Goal: Communication & Community: Answer question/provide support

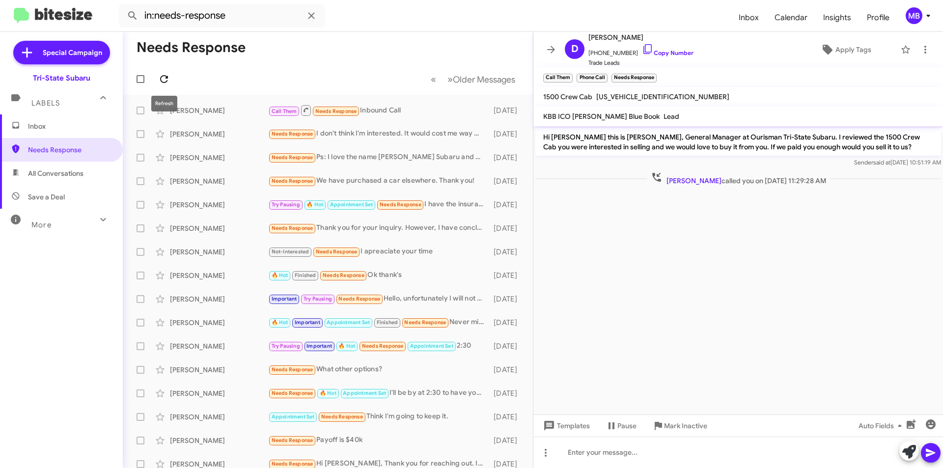
click at [163, 78] on icon at bounding box center [164, 79] width 12 height 12
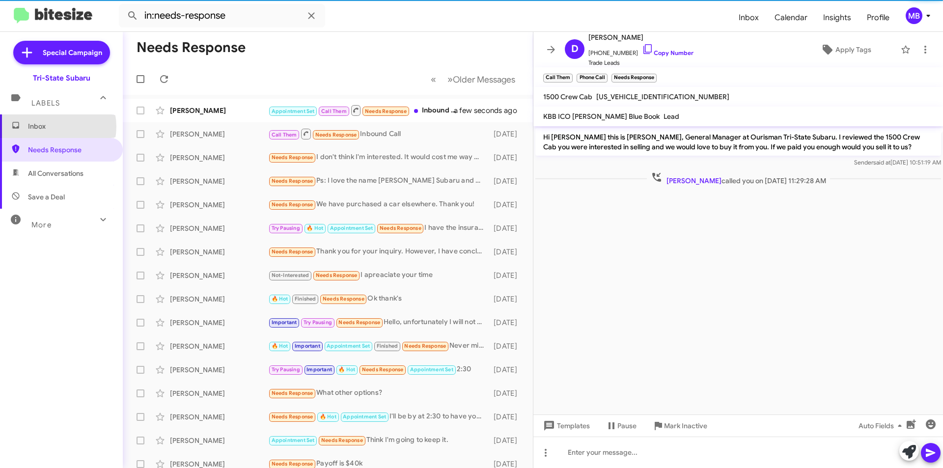
click at [51, 127] on span "Inbox" at bounding box center [70, 126] width 84 height 10
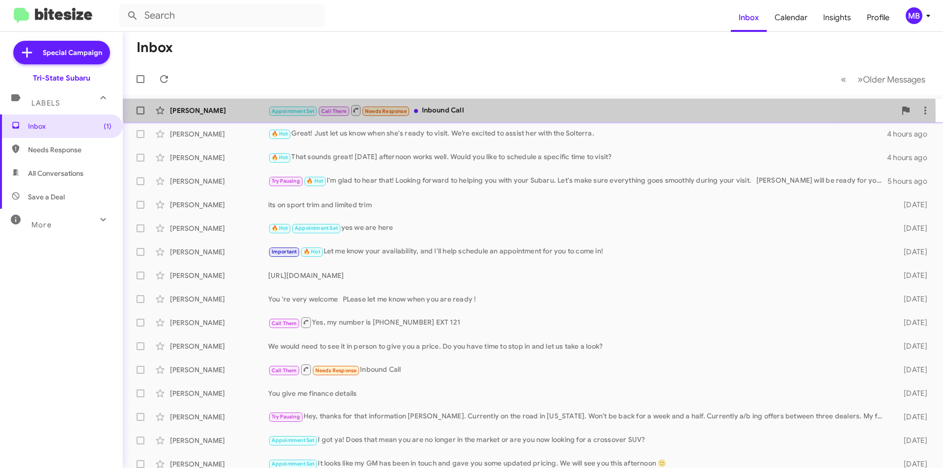
click at [200, 114] on div "[PERSON_NAME]" at bounding box center [219, 111] width 98 height 10
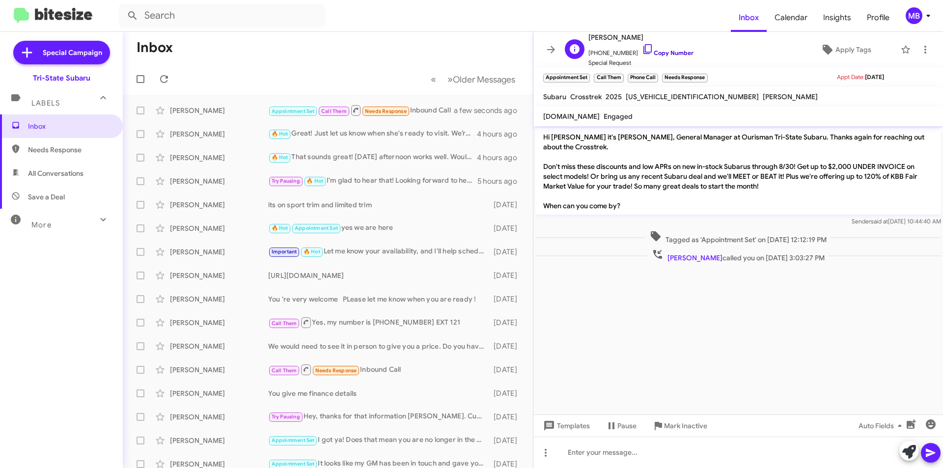
click at [667, 50] on link "Copy Number" at bounding box center [668, 52] width 52 height 7
click at [82, 147] on span "Needs Response" at bounding box center [70, 150] width 84 height 10
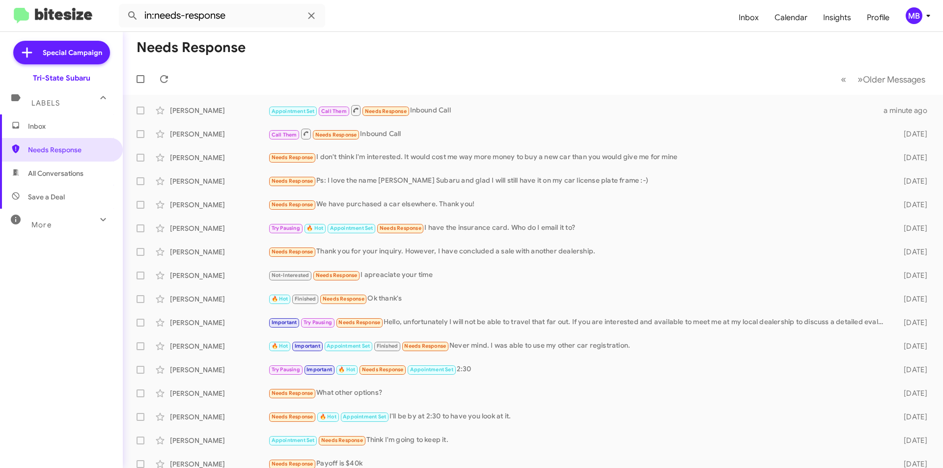
click at [85, 178] on span "All Conversations" at bounding box center [61, 174] width 123 height 24
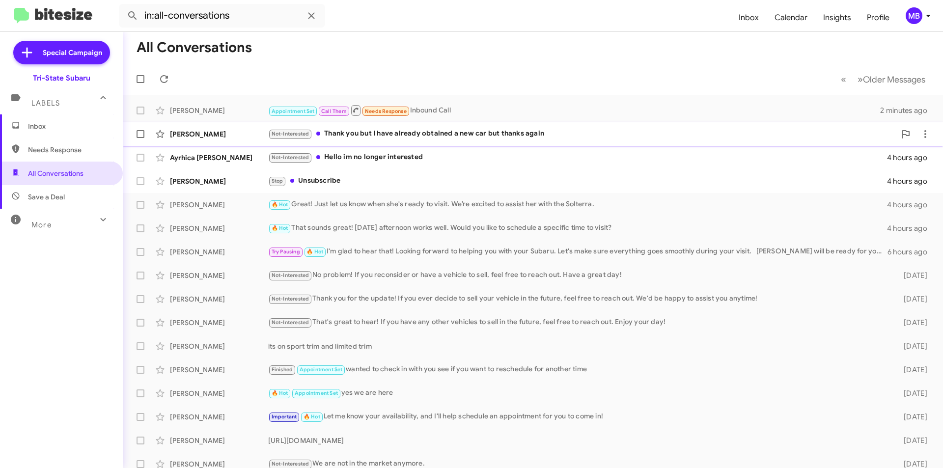
click at [420, 139] on div "Not-Interested Thank you but I have already obtained a new car but thanks again" at bounding box center [582, 133] width 628 height 11
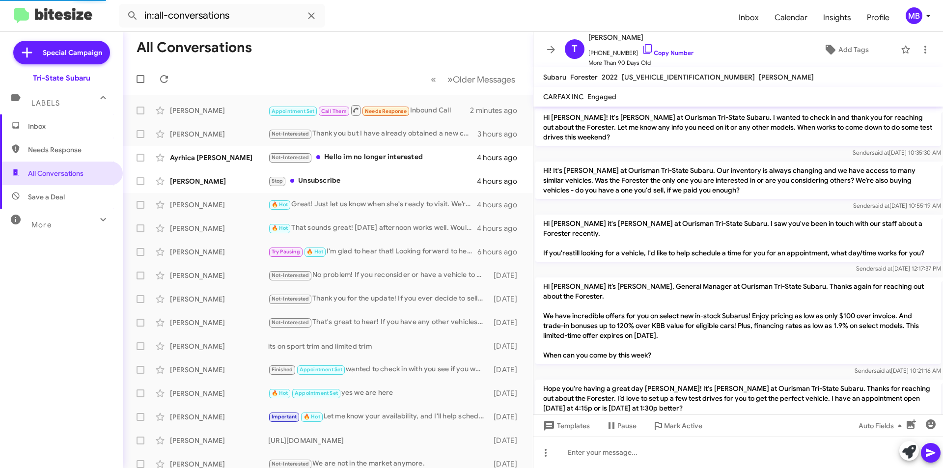
scroll to position [777, 0]
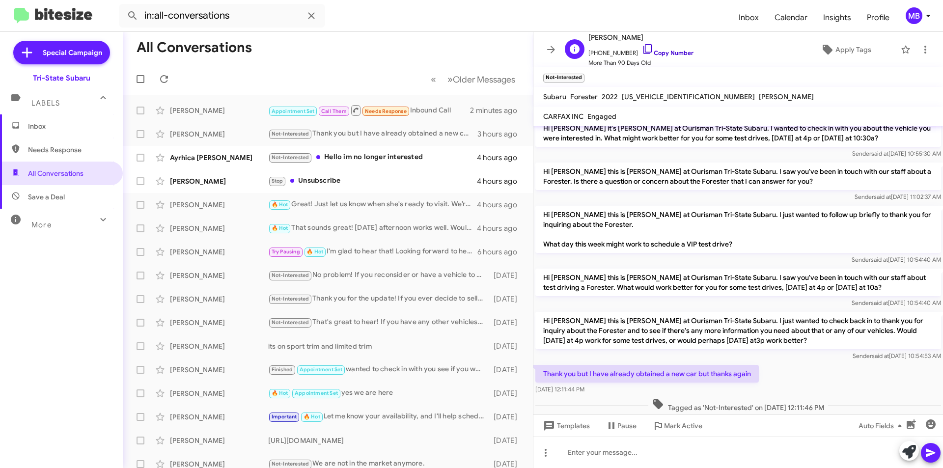
click at [672, 52] on link "Copy Number" at bounding box center [668, 52] width 52 height 7
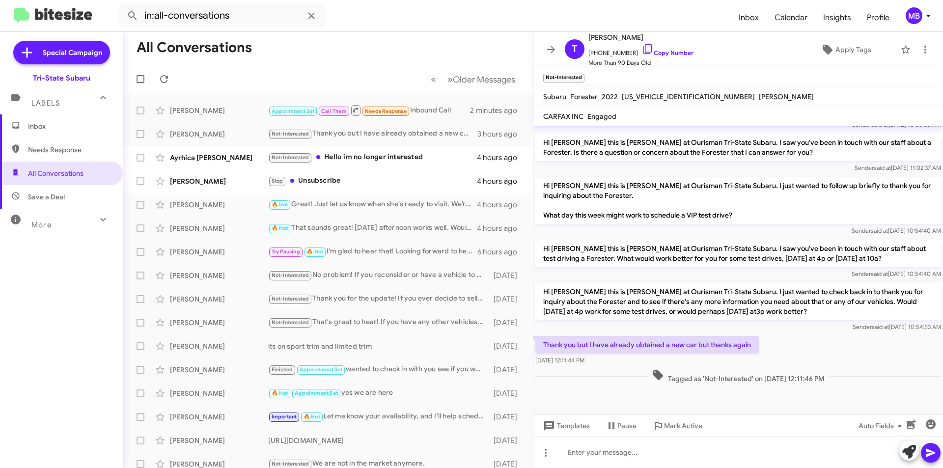
scroll to position [836, 0]
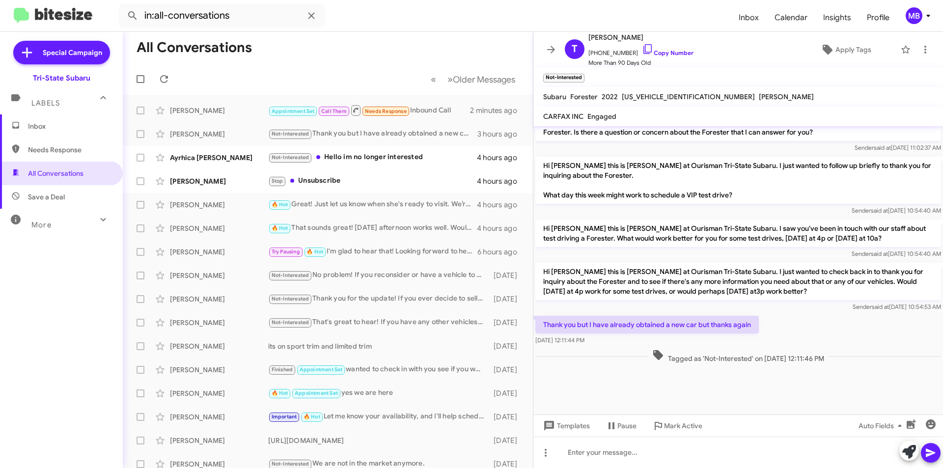
drag, startPoint x: 804, startPoint y: 361, endPoint x: 573, endPoint y: 323, distance: 233.6
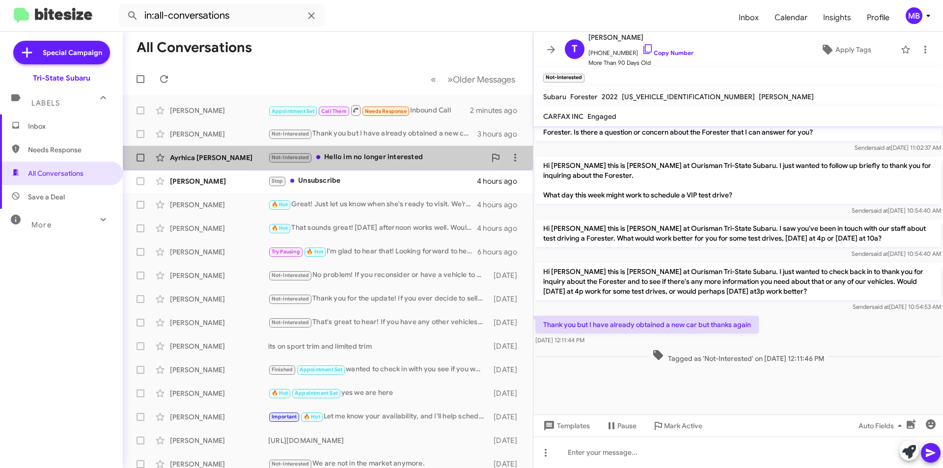
click at [352, 161] on div "Not-Interested Hello im no longer interested" at bounding box center [377, 157] width 218 height 11
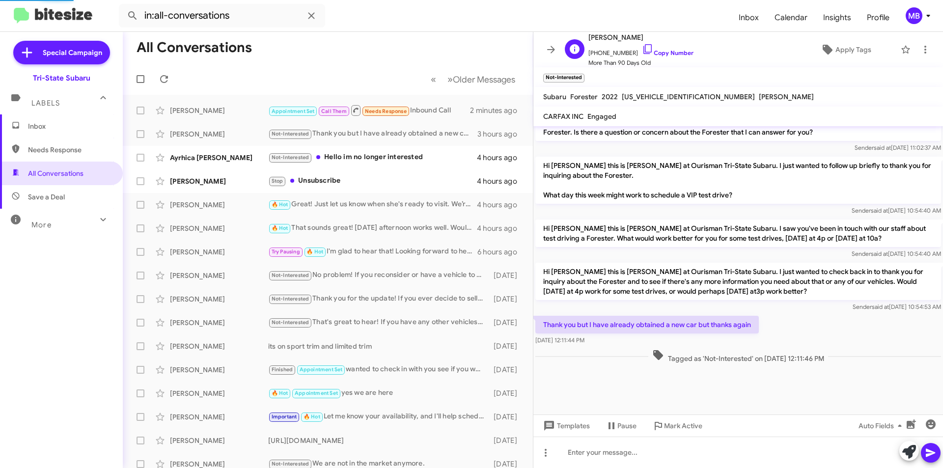
scroll to position [140, 0]
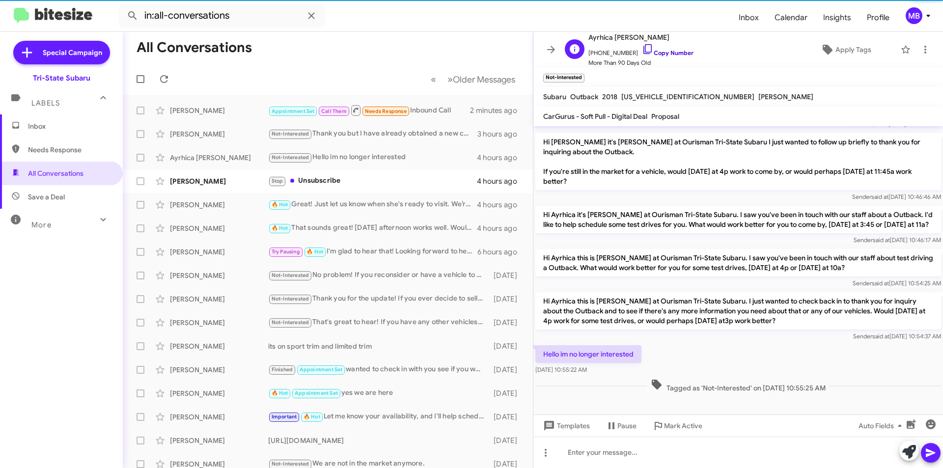
click at [672, 53] on link "Copy Number" at bounding box center [668, 52] width 52 height 7
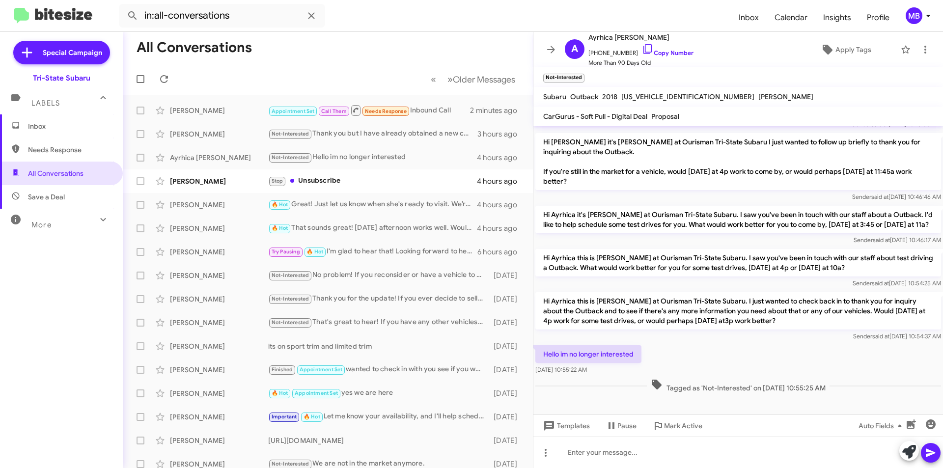
drag, startPoint x: 843, startPoint y: 390, endPoint x: 544, endPoint y: 350, distance: 301.8
click at [543, 350] on div "Hi Ayrhica this is [PERSON_NAME], General Manager at Ourisman Tri-State Subaru.…" at bounding box center [738, 190] width 410 height 409
copy div "Hello im no longer interested [DATE] 10:55:22 AM Tagged as 'Not-Interested' on …"
drag, startPoint x: 676, startPoint y: 448, endPoint x: 624, endPoint y: 410, distance: 64.5
click at [676, 448] on div at bounding box center [738, 452] width 410 height 31
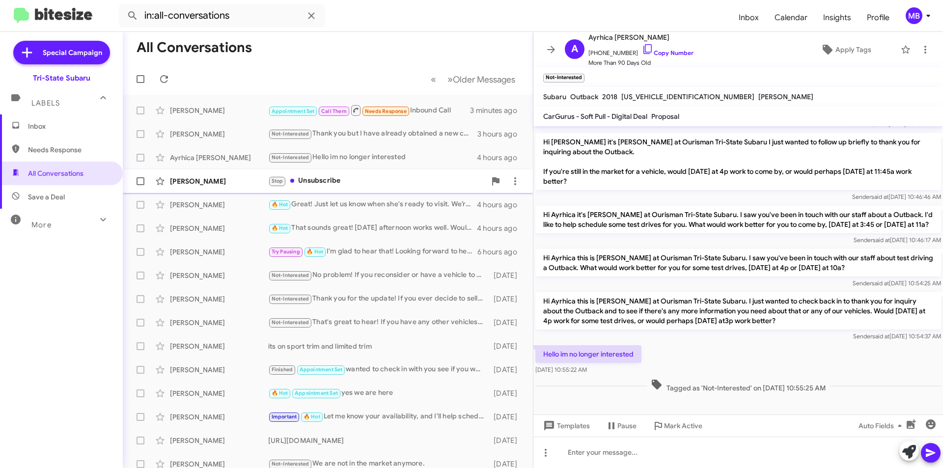
click at [370, 184] on div "Stop Unsubscribe" at bounding box center [377, 180] width 218 height 11
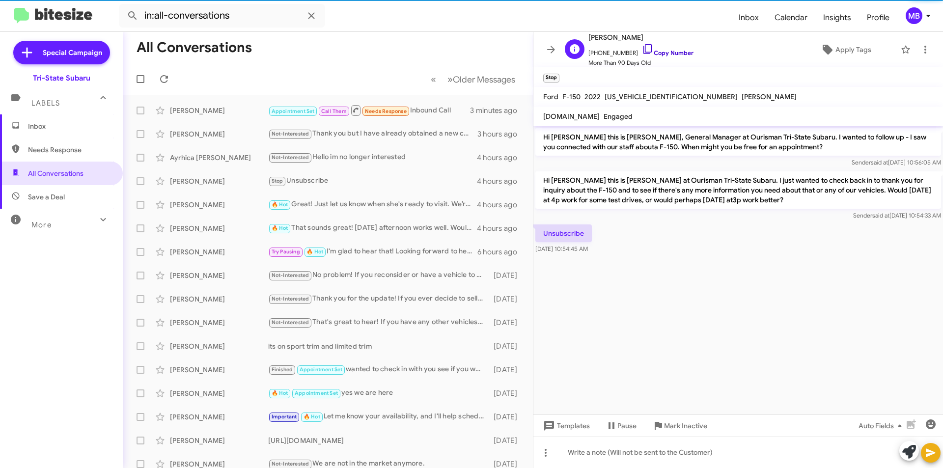
click at [661, 49] on link "Copy Number" at bounding box center [668, 52] width 52 height 7
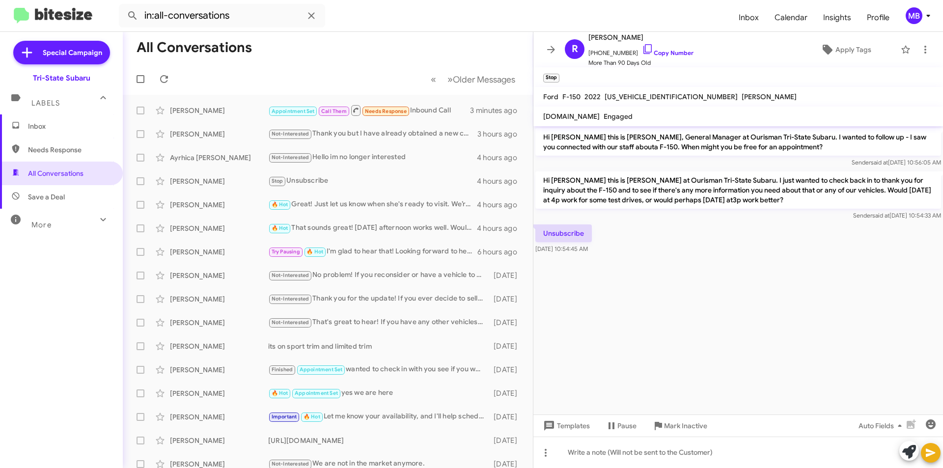
drag, startPoint x: 604, startPoint y: 251, endPoint x: 579, endPoint y: 221, distance: 38.7
click at [579, 221] on div "Hi [PERSON_NAME] this is [PERSON_NAME], General Manager at Ourisman Tri-State S…" at bounding box center [738, 191] width 410 height 130
click at [74, 194] on span "Save a Deal" at bounding box center [61, 197] width 123 height 24
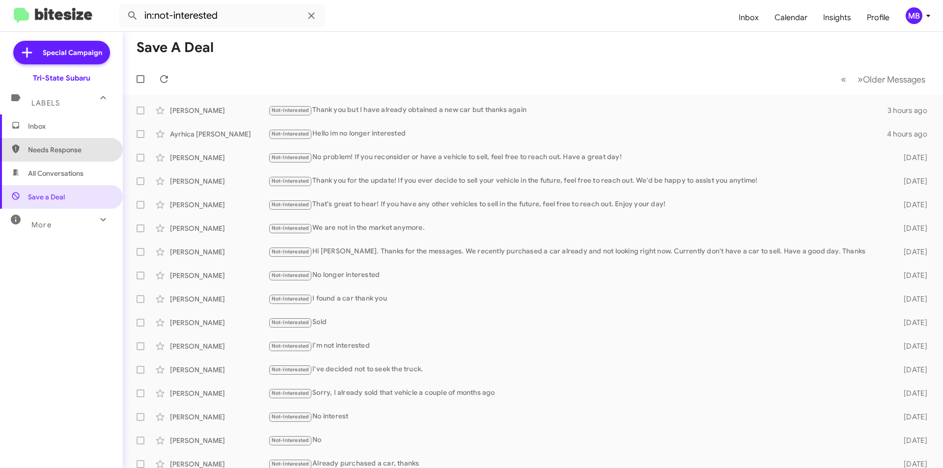
click at [68, 146] on span "Needs Response" at bounding box center [70, 150] width 84 height 10
type input "in:needs-response"
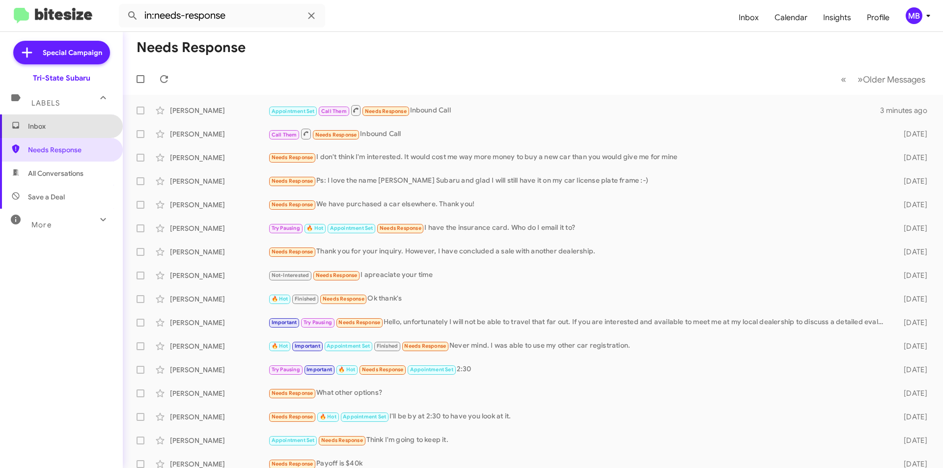
click at [81, 126] on span "Inbox" at bounding box center [70, 126] width 84 height 10
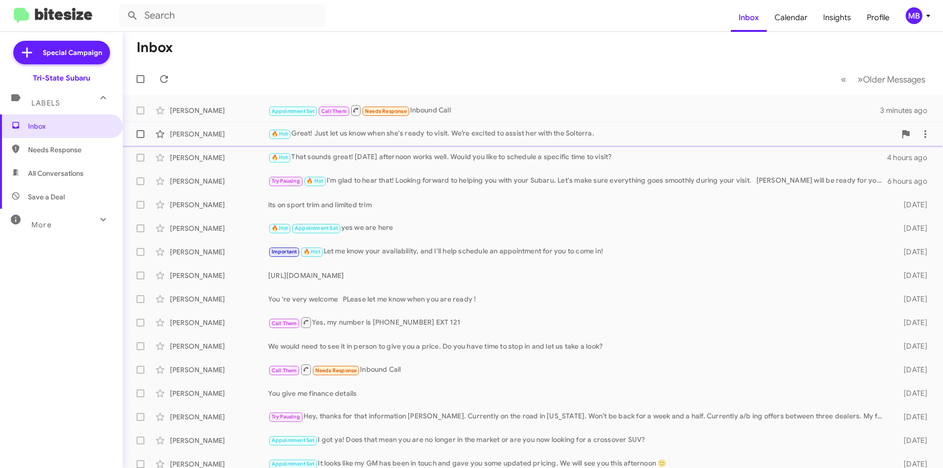
click at [196, 137] on div "[PERSON_NAME]" at bounding box center [219, 134] width 98 height 10
